Goal: Information Seeking & Learning: Learn about a topic

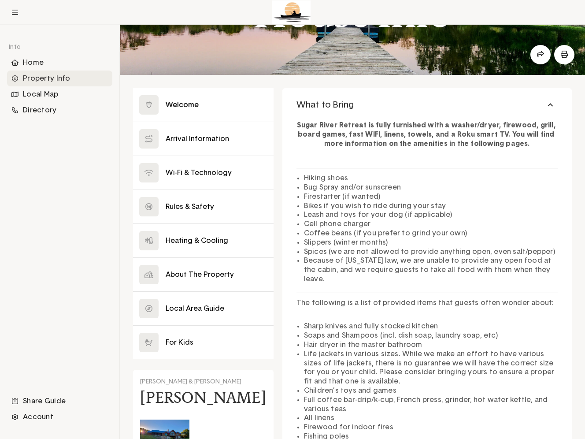
scroll to position [86, 0]
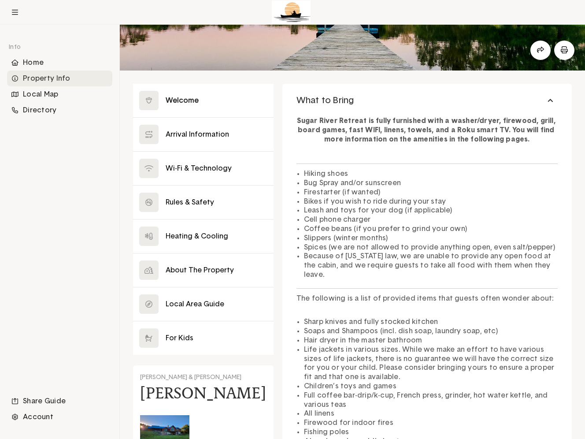
drag, startPoint x: 298, startPoint y: 100, endPoint x: 318, endPoint y: 161, distance: 64.4
click at [318, 161] on div "What to Bring Sugar River Retreat is fully furnished with a washer/dryer, firew…" at bounding box center [428, 305] width 290 height 442
drag, startPoint x: 297, startPoint y: 99, endPoint x: 367, endPoint y: 103, distance: 69.3
click at [367, 103] on button "What to Bring" at bounding box center [428, 100] width 290 height 33
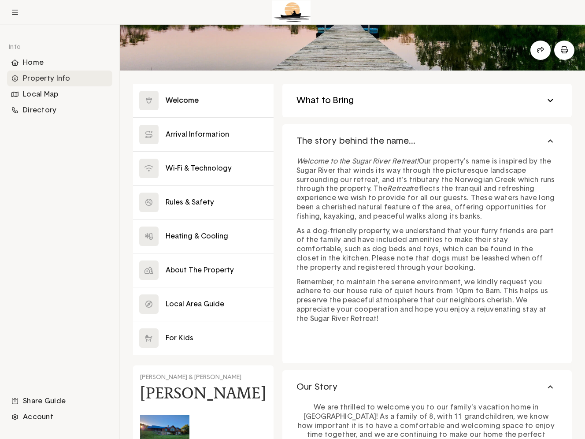
click at [344, 112] on button "What to Bring" at bounding box center [428, 100] width 290 height 33
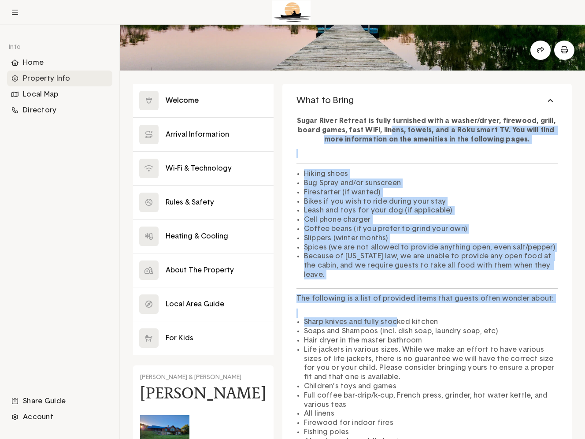
drag, startPoint x: 394, startPoint y: 126, endPoint x: 391, endPoint y: 315, distance: 188.2
click at [391, 315] on div "Sugar River Retreat is fully furnished with a washer/dryer, firewood, grill, bo…" at bounding box center [427, 298] width 261 height 372
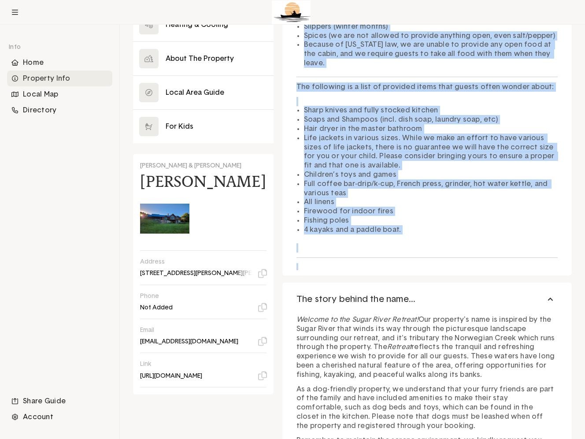
scroll to position [338, 0]
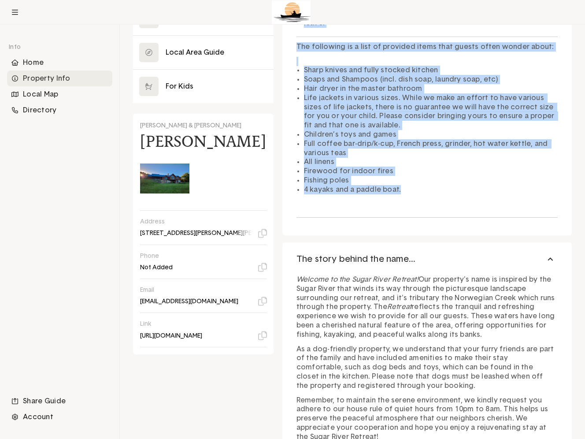
drag, startPoint x: 300, startPoint y: 120, endPoint x: 406, endPoint y: 178, distance: 120.9
click at [406, 178] on div "Sugar River Retreat is fully furnished with a washer/dryer, firewood, grill, bo…" at bounding box center [427, 46] width 261 height 372
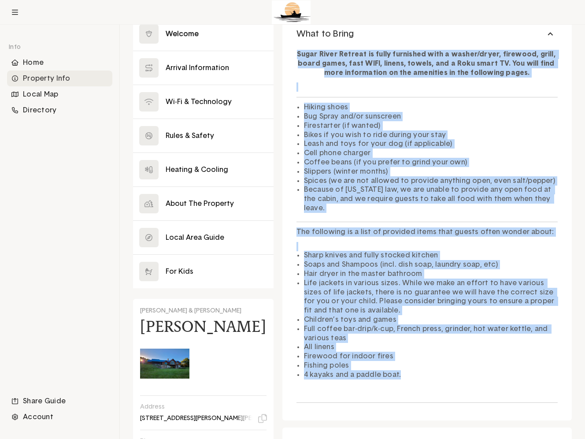
scroll to position [150, 0]
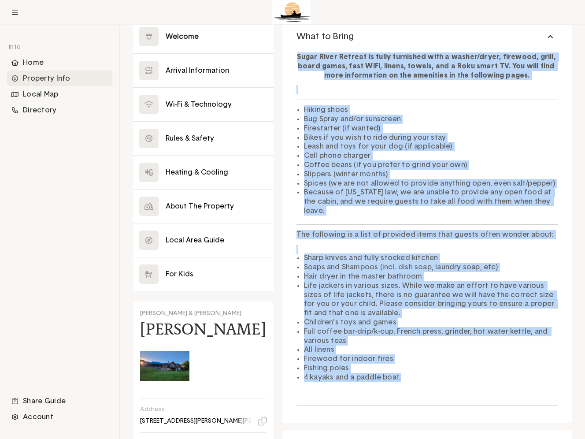
copy div "Lorem Ipsum Dolorsi am conse adipiscin elit s doeius/tempo, incididu, utlab, et…"
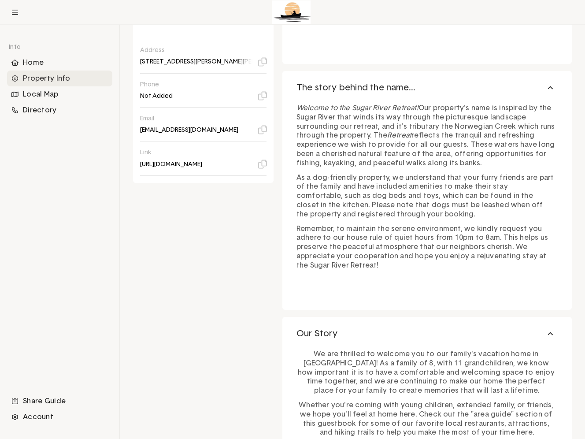
scroll to position [510, 0]
drag, startPoint x: 296, startPoint y: 86, endPoint x: 527, endPoint y: 249, distance: 282.6
click at [512, 249] on div "The story behind the name... Welcome to the Sugar River Retreat! Our property's…" at bounding box center [428, 189] width 290 height 239
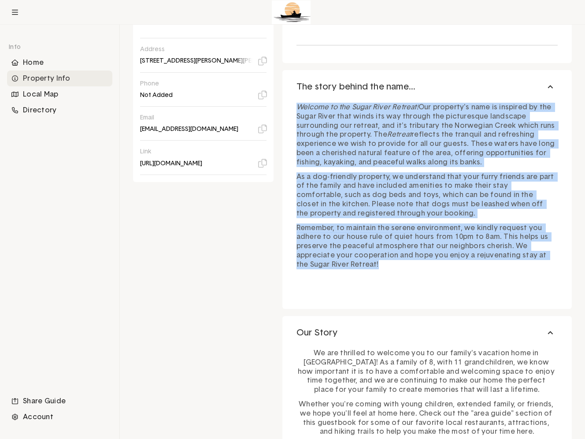
drag, startPoint x: 558, startPoint y: 255, endPoint x: 281, endPoint y: 108, distance: 313.5
click at [281, 108] on div "Close Welcome Arrival Information Wi-Fi & Technology Rules & Safety Heating & C…" at bounding box center [352, 80] width 439 height 840
copy div "Welcome to the Sugar River Retreat! Our property's name is inspired by the Suga…"
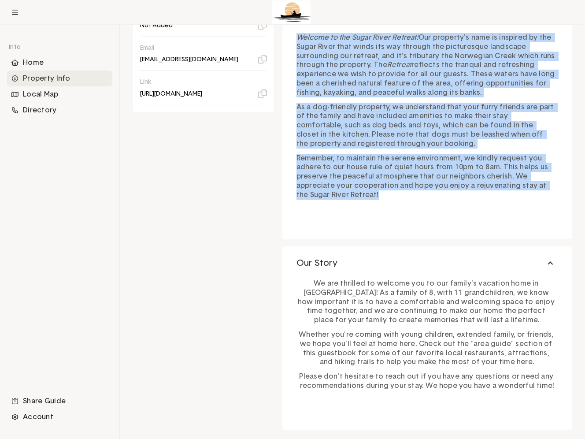
scroll to position [598, 0]
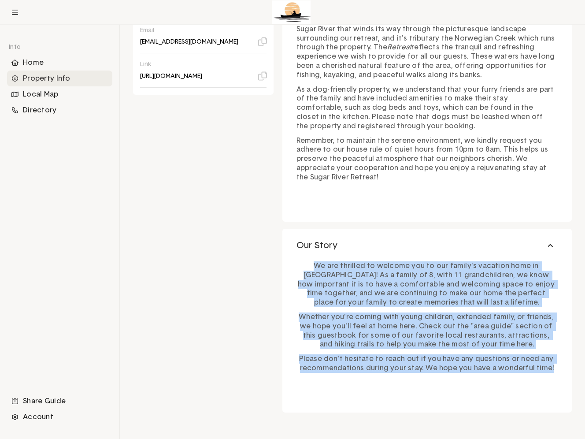
drag, startPoint x: 297, startPoint y: 265, endPoint x: 554, endPoint y: 368, distance: 277.8
click at [512, 368] on div "We are thrilled to welcome you to our family's vacation home in [GEOGRAPHIC_DAT…" at bounding box center [427, 315] width 261 height 116
copy div "We are thrilled to welcome you to our family's vacation home in [GEOGRAPHIC_DAT…"
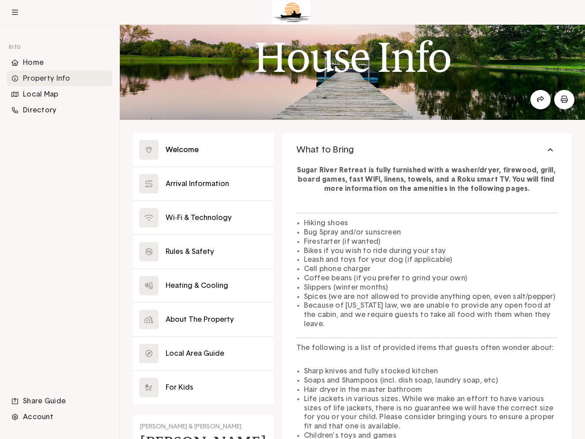
scroll to position [0, 0]
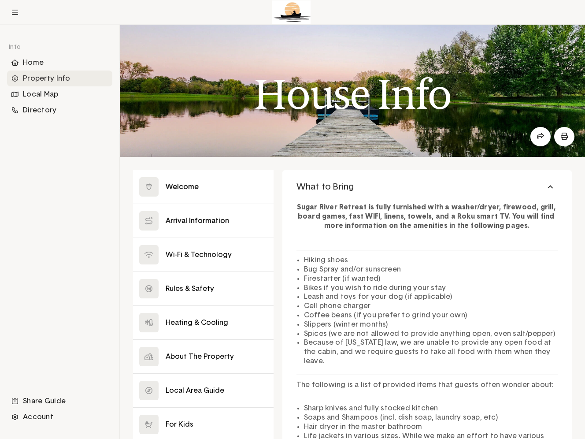
click at [190, 222] on button at bounding box center [203, 220] width 141 height 33
click at [192, 221] on button at bounding box center [203, 220] width 141 height 33
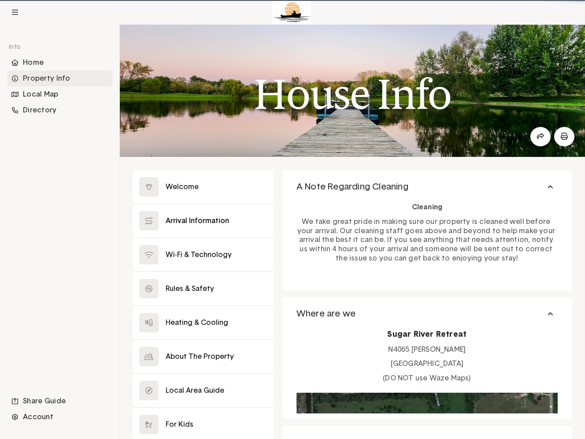
click at [218, 219] on button at bounding box center [203, 220] width 141 height 33
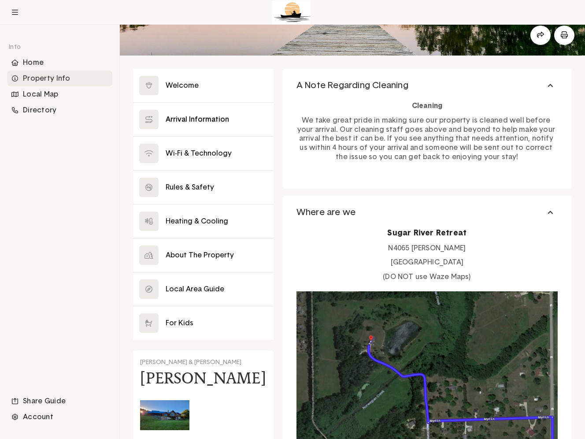
scroll to position [47, 0]
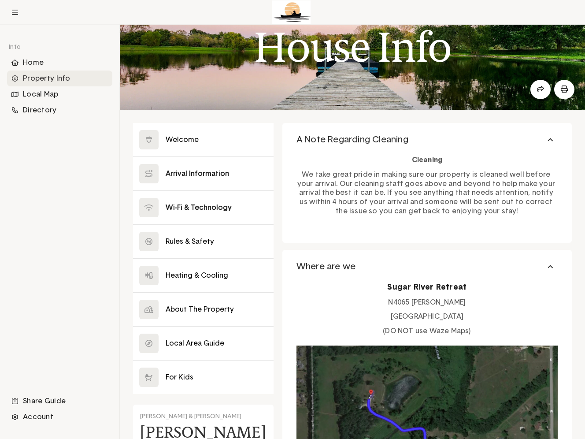
click at [209, 204] on button at bounding box center [203, 207] width 141 height 33
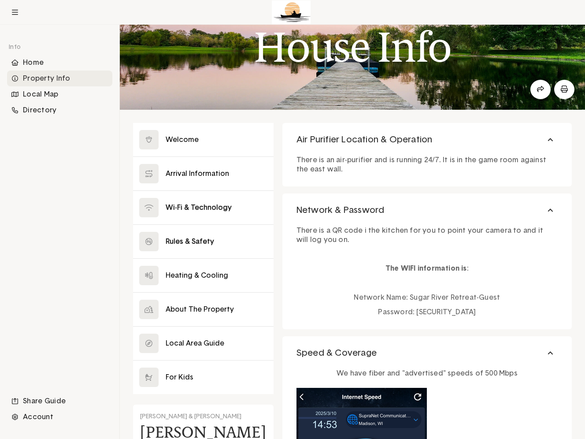
click at [194, 245] on button at bounding box center [203, 241] width 141 height 33
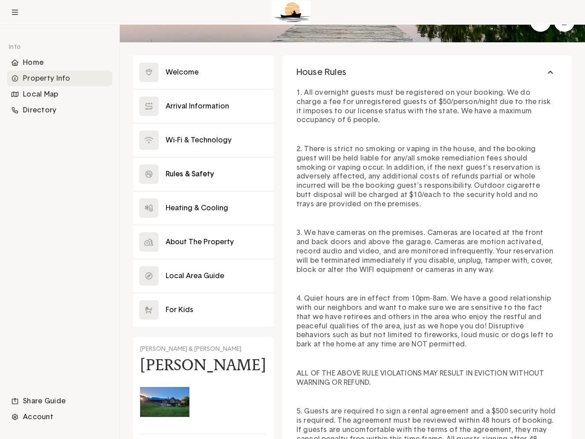
scroll to position [89, 0]
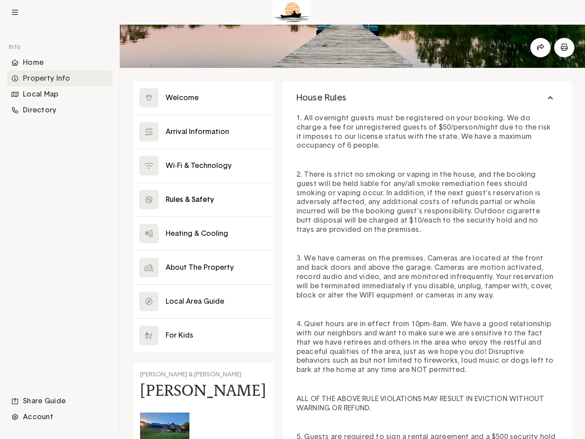
drag, startPoint x: 297, startPoint y: 97, endPoint x: 303, endPoint y: 138, distance: 40.9
click at [303, 138] on div "House Rules 1. All overnight guests must be registered on your booking. We do c…" at bounding box center [428, 430] width 290 height 699
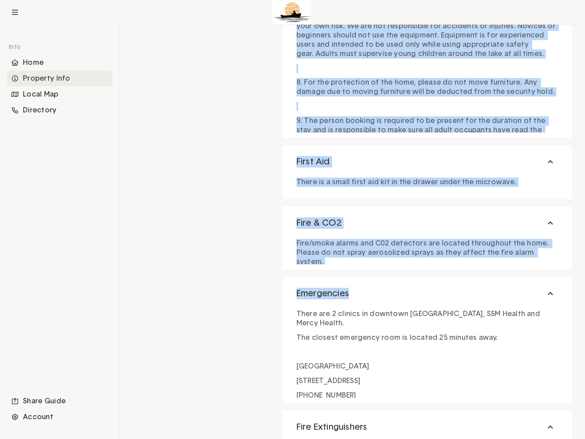
scroll to position [749, 0]
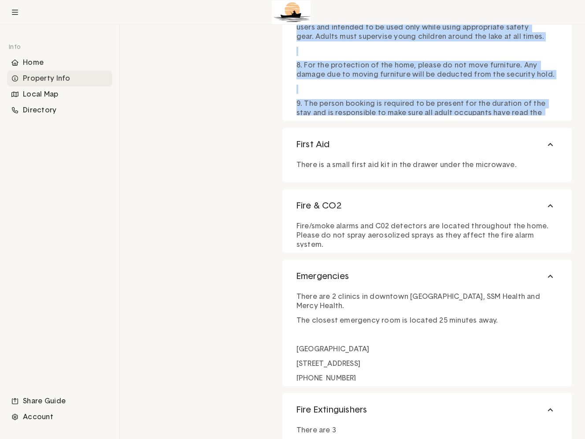
drag, startPoint x: 295, startPoint y: 116, endPoint x: 368, endPoint y: 103, distance: 73.9
copy div "1. All overnight guests must be registered on your booking. We do charge a fee …"
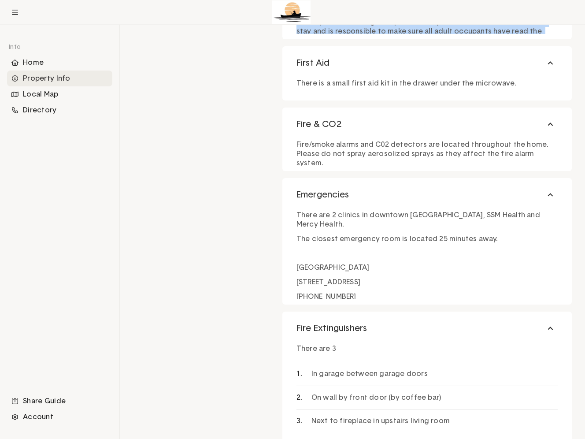
scroll to position [834, 0]
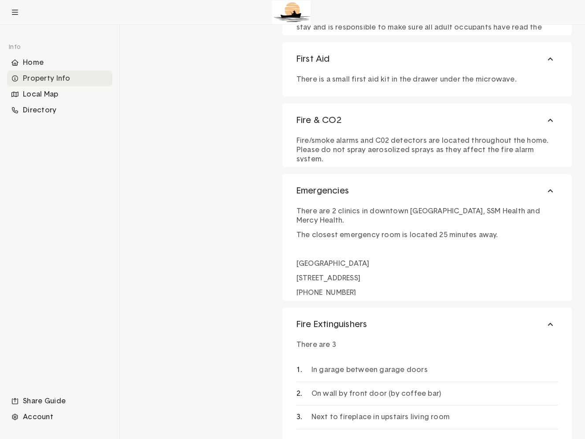
click at [353, 78] on p "There is a small first aid kit in the drawer under the microwave." at bounding box center [427, 79] width 261 height 9
copy p "There is a small first aid kit in the drawer under the microwave."
click at [368, 146] on p "Fire/smoke alarms and C02 detectors are located throughout the home. Please do …" at bounding box center [427, 149] width 261 height 27
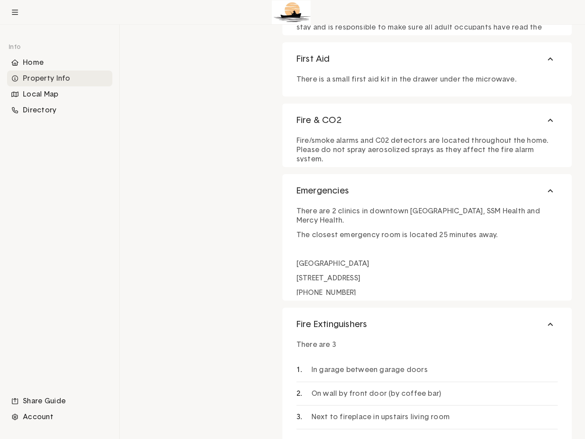
click at [368, 146] on p "Fire/smoke alarms and C02 detectors are located throughout the home. Please do …" at bounding box center [427, 149] width 261 height 27
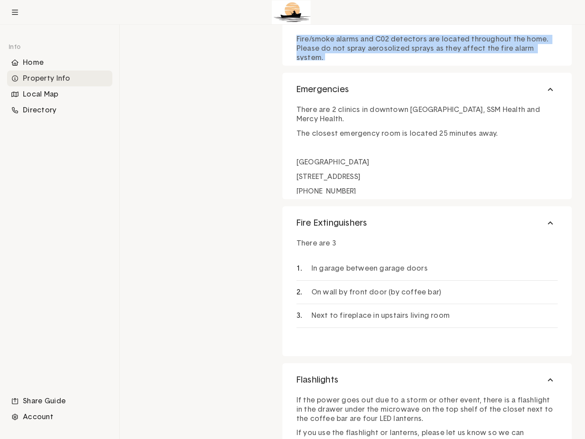
scroll to position [938, 0]
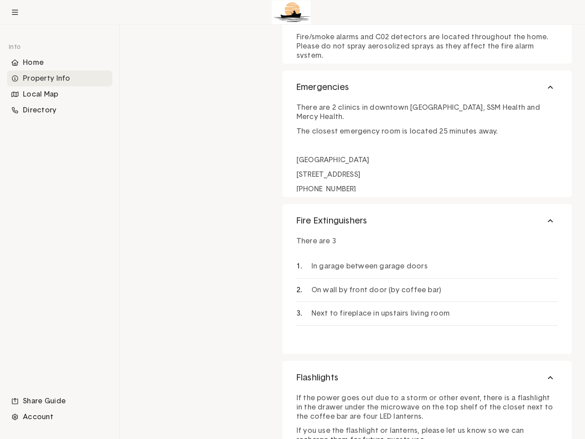
click at [317, 108] on p "There are 2 clinics in downtown [GEOGRAPHIC_DATA], SSM Health and Mercy Health." at bounding box center [427, 112] width 261 height 19
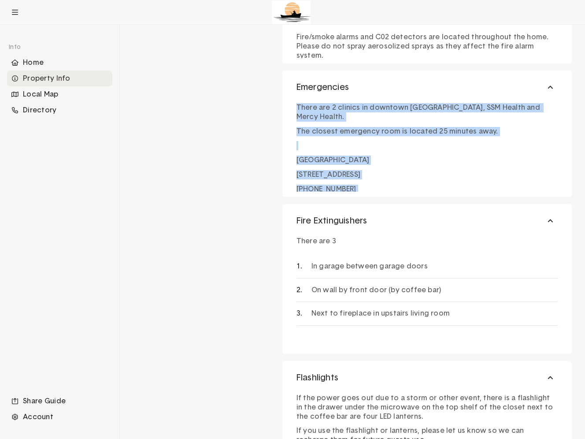
drag, startPoint x: 317, startPoint y: 108, endPoint x: 317, endPoint y: 177, distance: 69.6
click at [317, 177] on div "There are 2 clinics in downtown [GEOGRAPHIC_DATA], SSM Health and Mercy Health.…" at bounding box center [427, 146] width 261 height 95
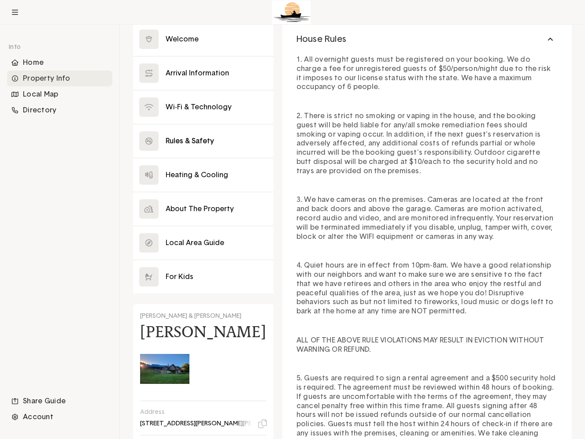
scroll to position [0, 0]
